Goal: Use online tool/utility: Utilize a website feature to perform a specific function

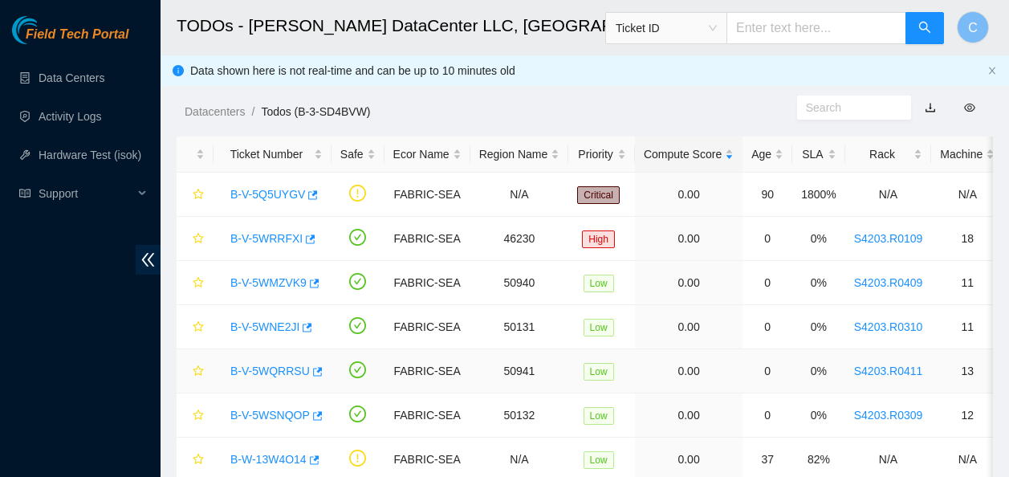
scroll to position [67, 0]
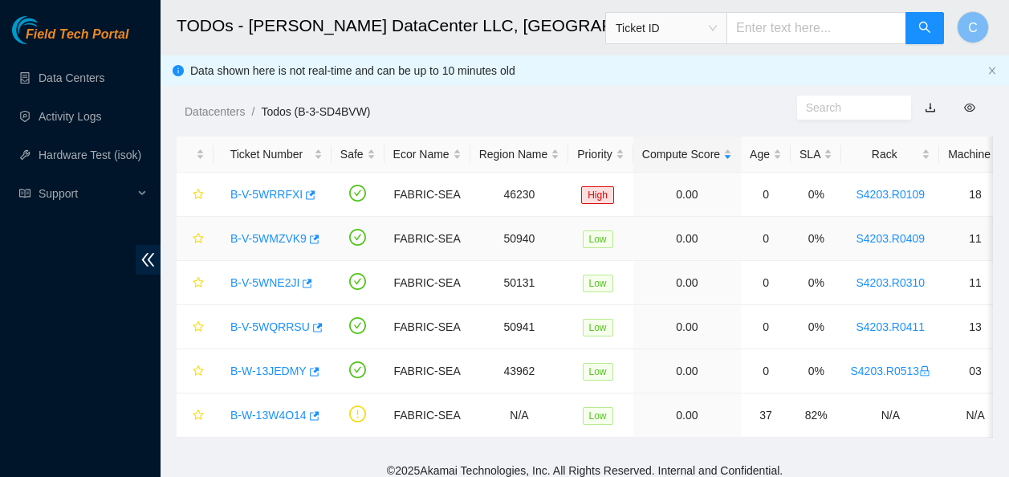
click at [257, 239] on link "B-V-5WMZVK9" at bounding box center [268, 238] width 76 height 13
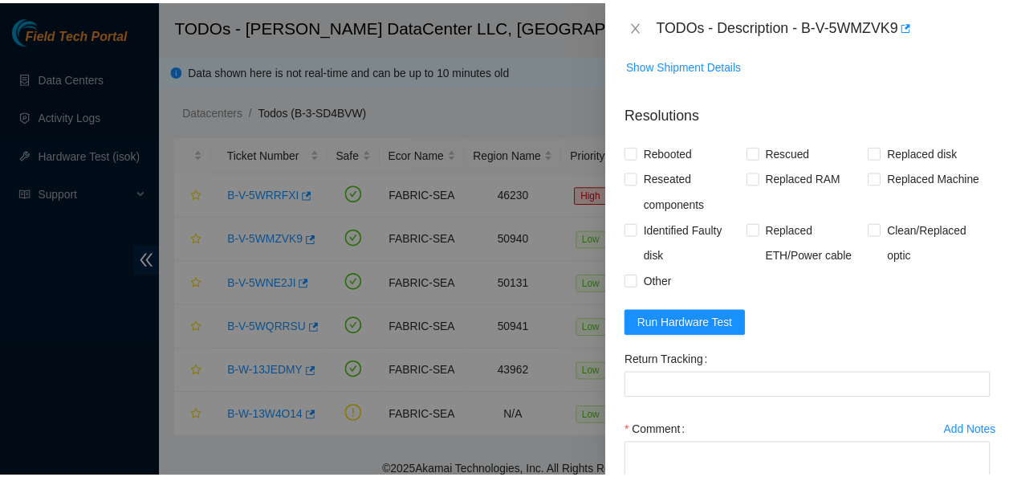
scroll to position [728, 0]
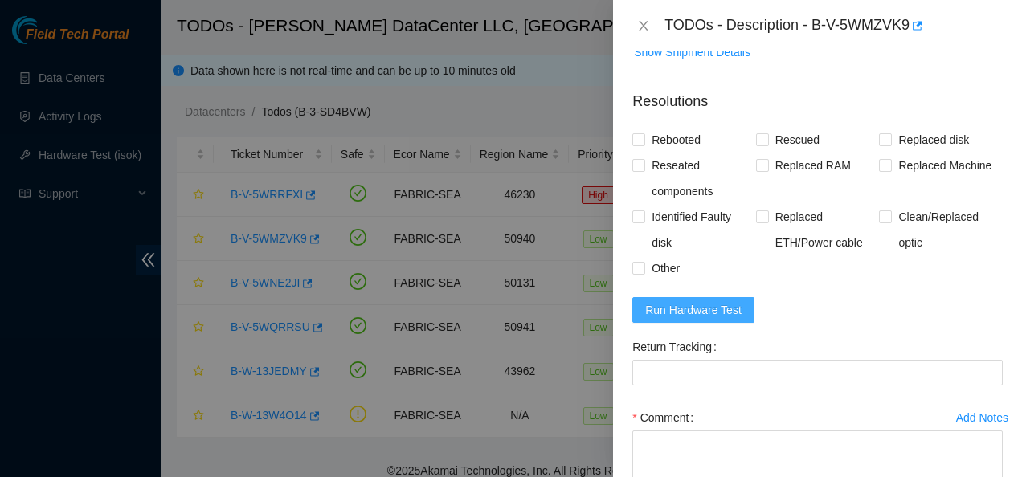
click at [715, 319] on span "Run Hardware Test" at bounding box center [693, 310] width 96 height 18
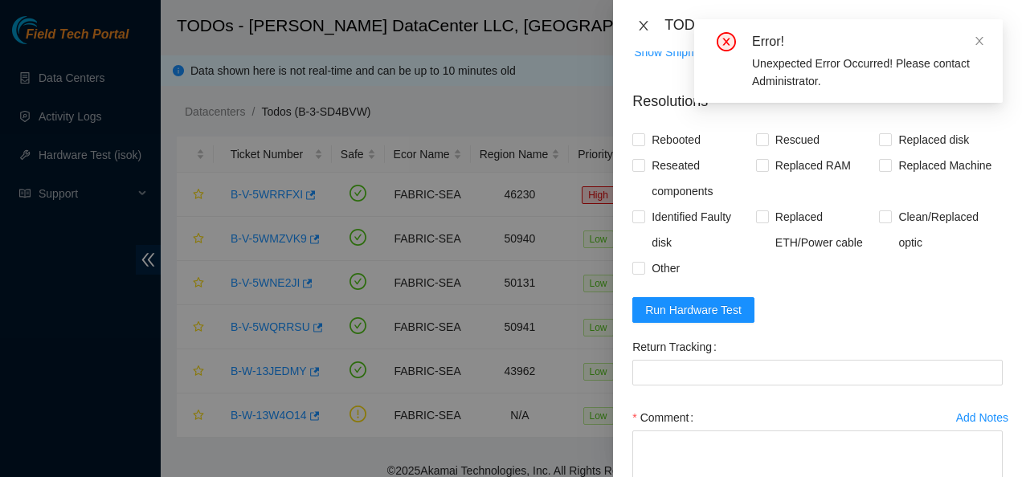
click at [640, 25] on icon "close" at bounding box center [643, 25] width 13 height 13
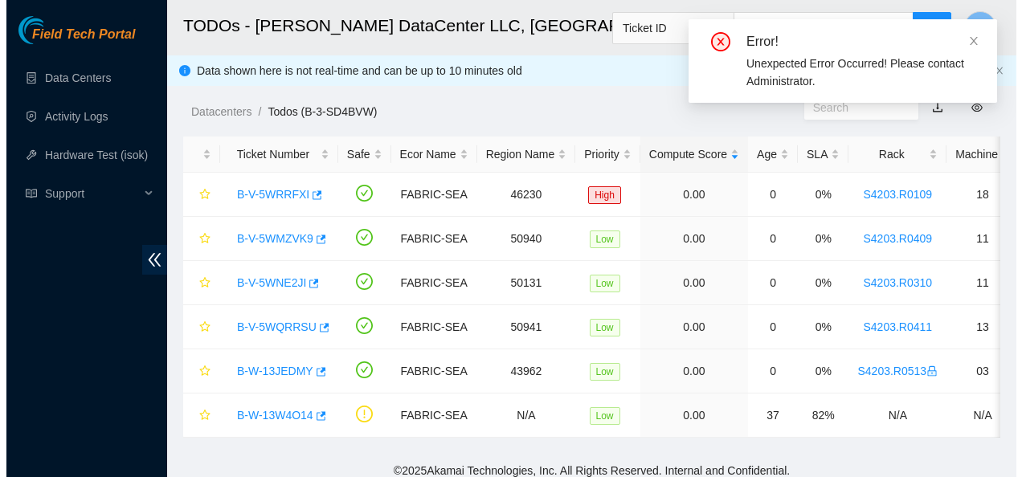
scroll to position [381, 0]
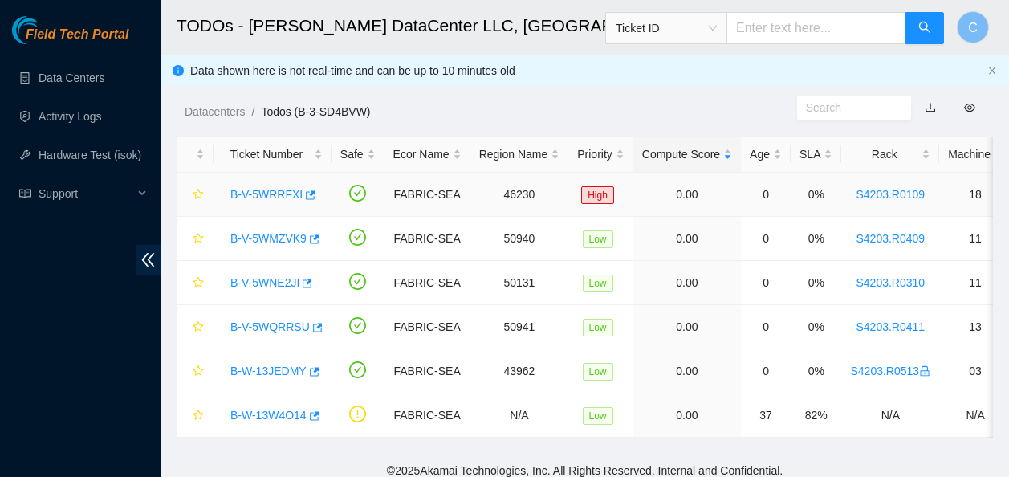
click at [267, 189] on link "B-V-5WRRFXI" at bounding box center [266, 194] width 72 height 13
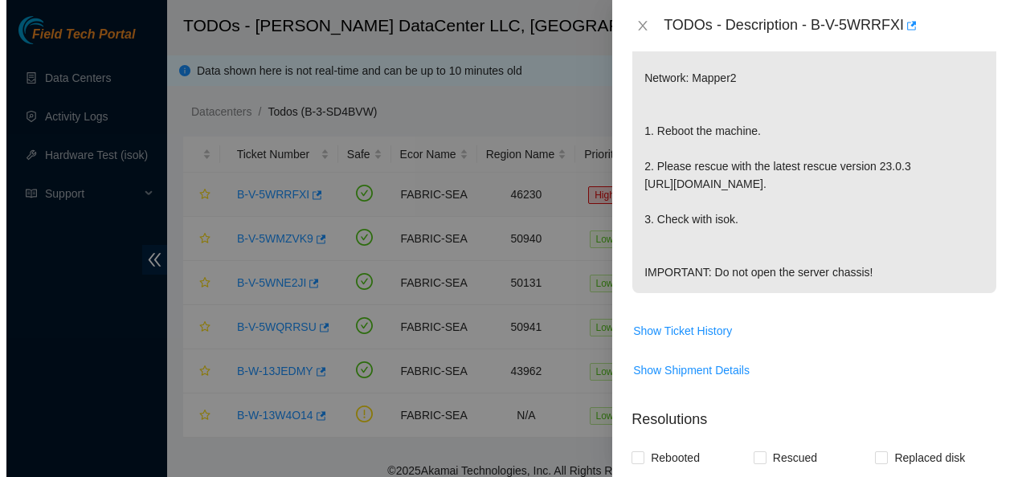
scroll to position [681, 0]
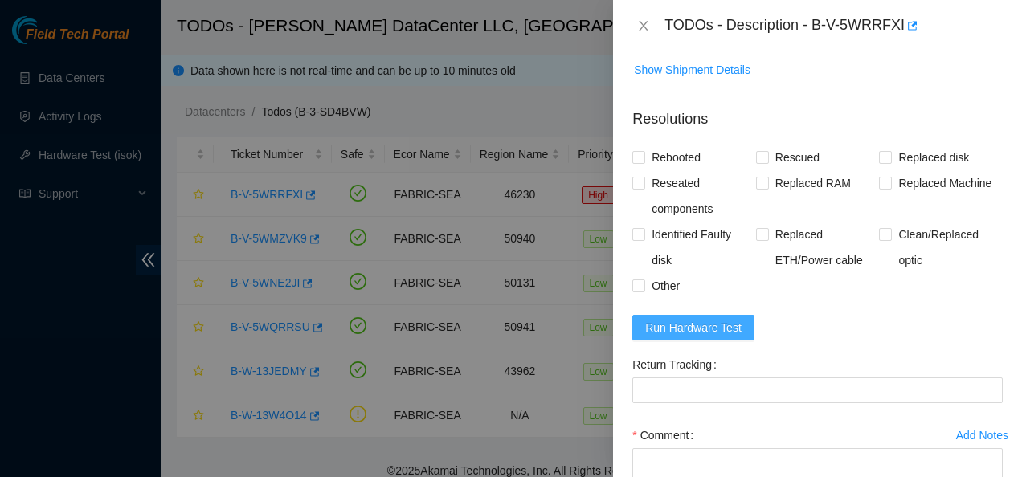
click at [661, 324] on span "Run Hardware Test" at bounding box center [693, 328] width 96 height 18
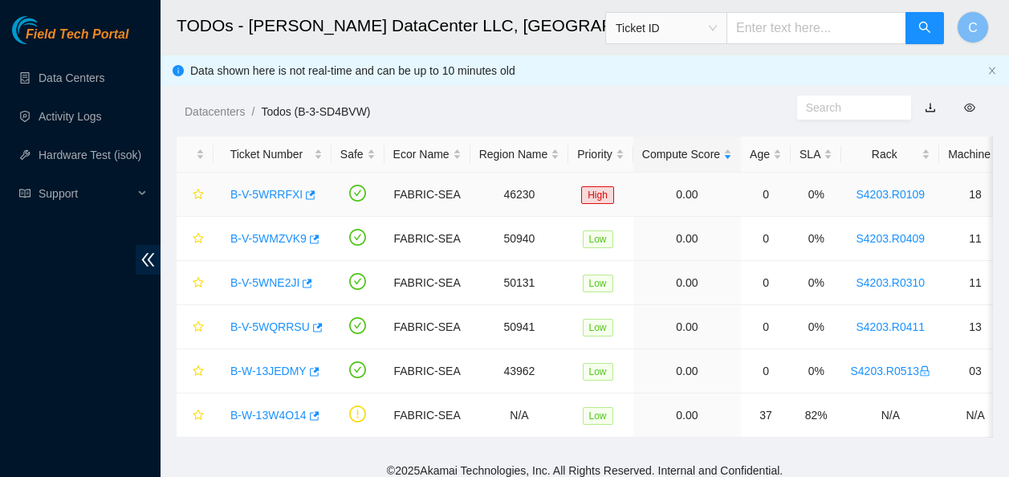
click at [247, 198] on link "B-V-5WRRFXI" at bounding box center [266, 194] width 72 height 13
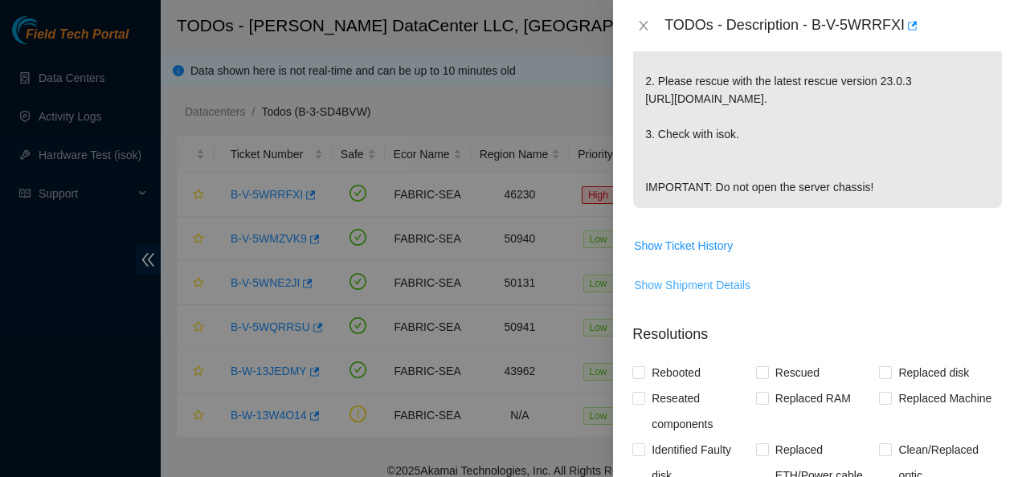
scroll to position [691, 0]
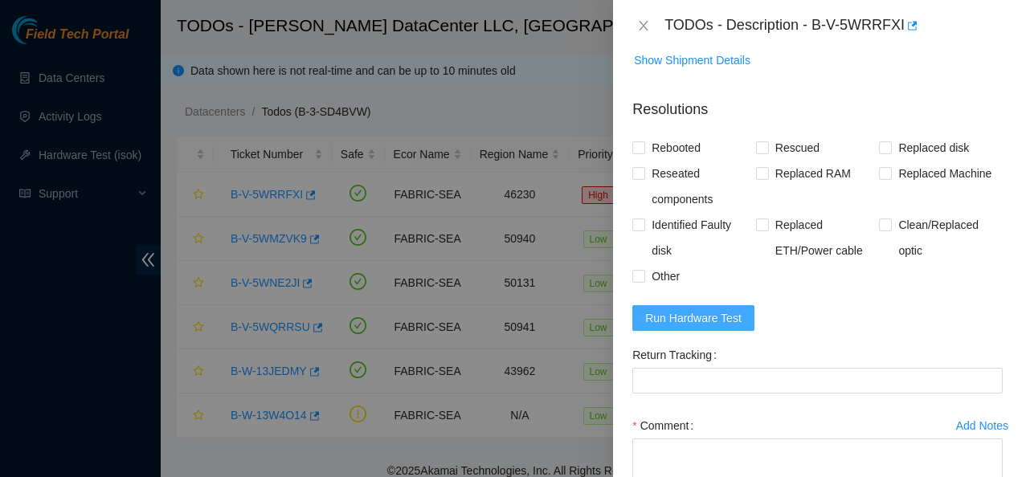
click at [675, 312] on span "Run Hardware Test" at bounding box center [693, 318] width 96 height 18
click at [715, 318] on span "Run Hardware Test" at bounding box center [693, 318] width 96 height 18
